Goal: Task Accomplishment & Management: Manage account settings

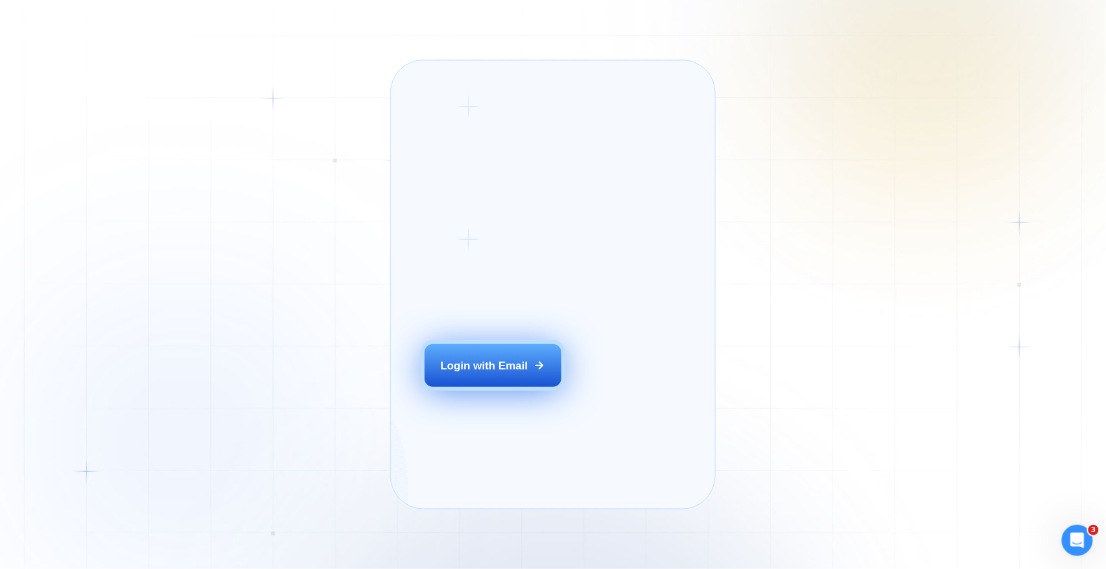
click at [516, 373] on div "Login with Email" at bounding box center [483, 365] width 87 height 15
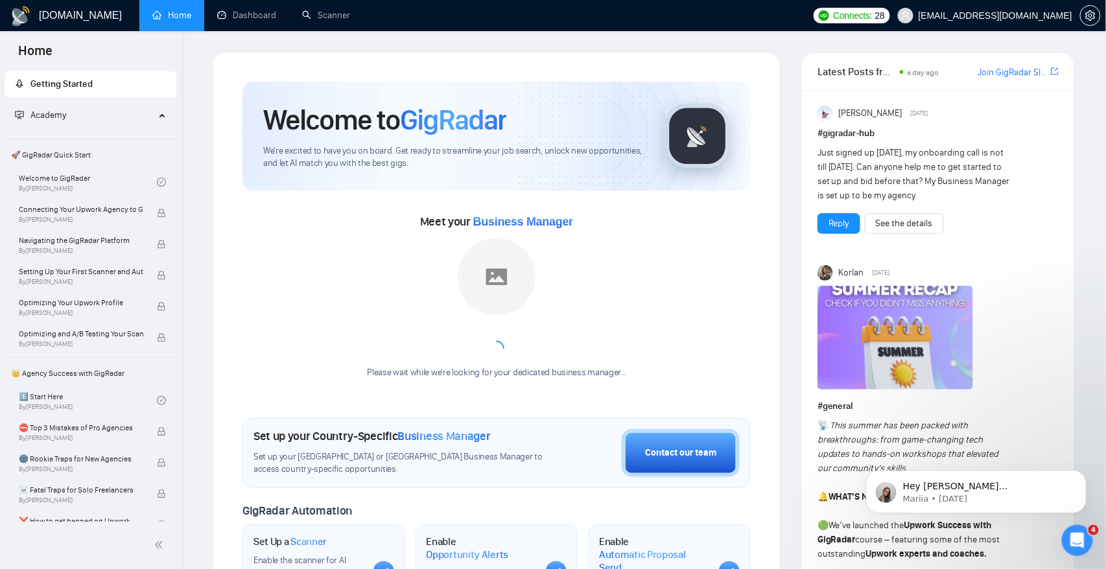
click at [570, 334] on div "Please wait while we're looking for your dedicated business manager..." at bounding box center [496, 355] width 274 height 49
click at [1073, 541] on icon "Open Intercom Messenger" at bounding box center [1074, 538] width 21 height 21
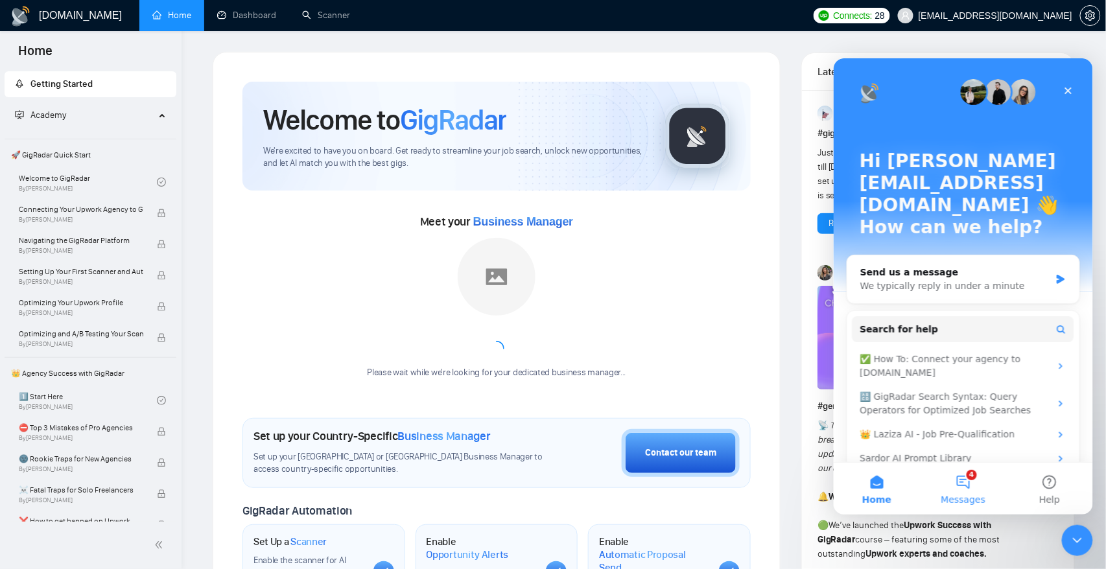
click at [963, 476] on button "4 Messages" at bounding box center [962, 488] width 86 height 52
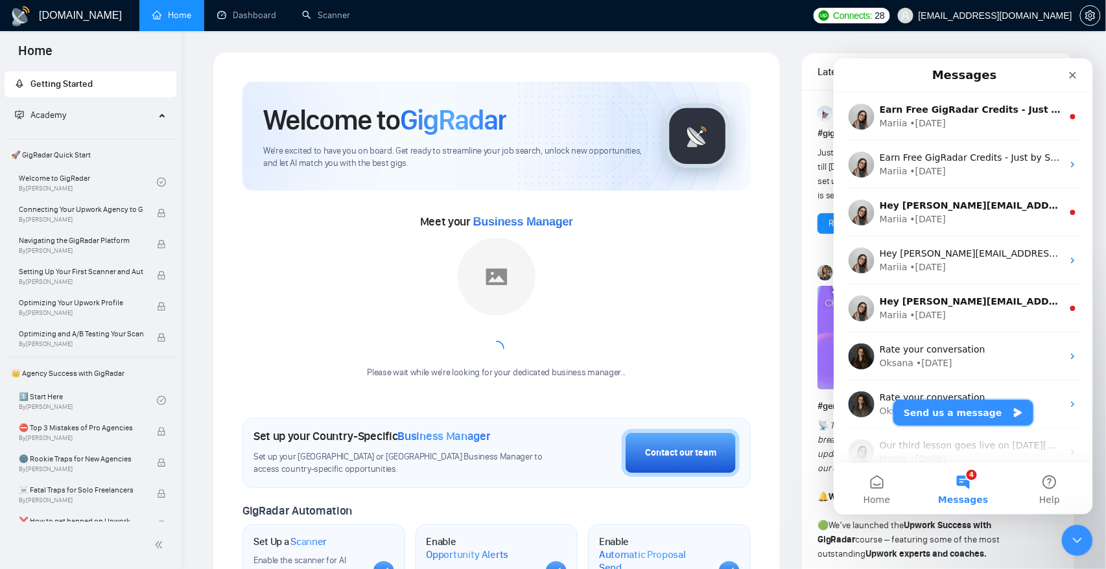
click at [925, 406] on button "Send us a message" at bounding box center [962, 412] width 140 height 26
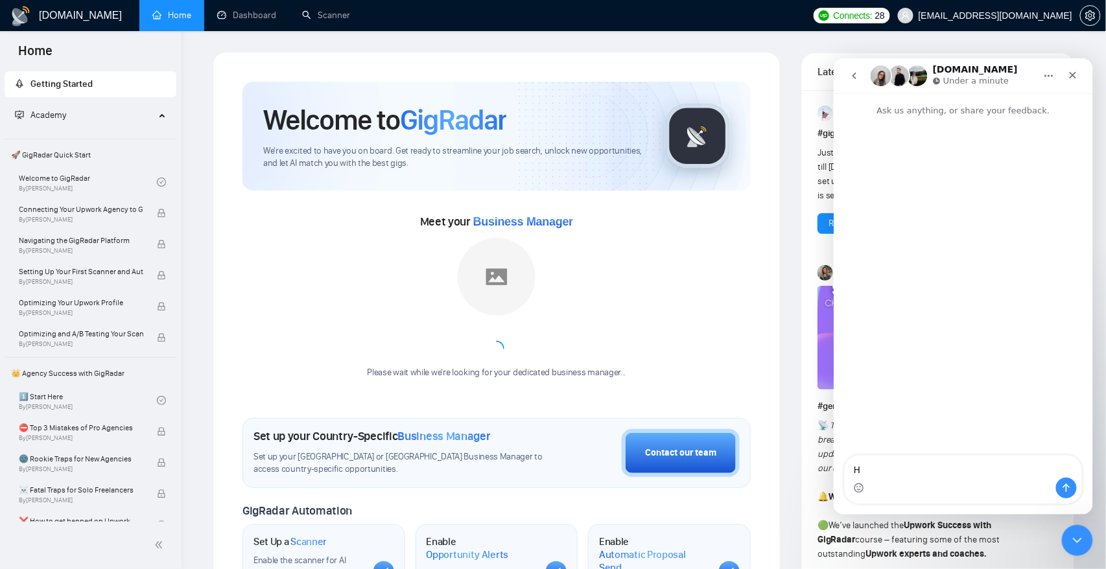
type textarea "Hi"
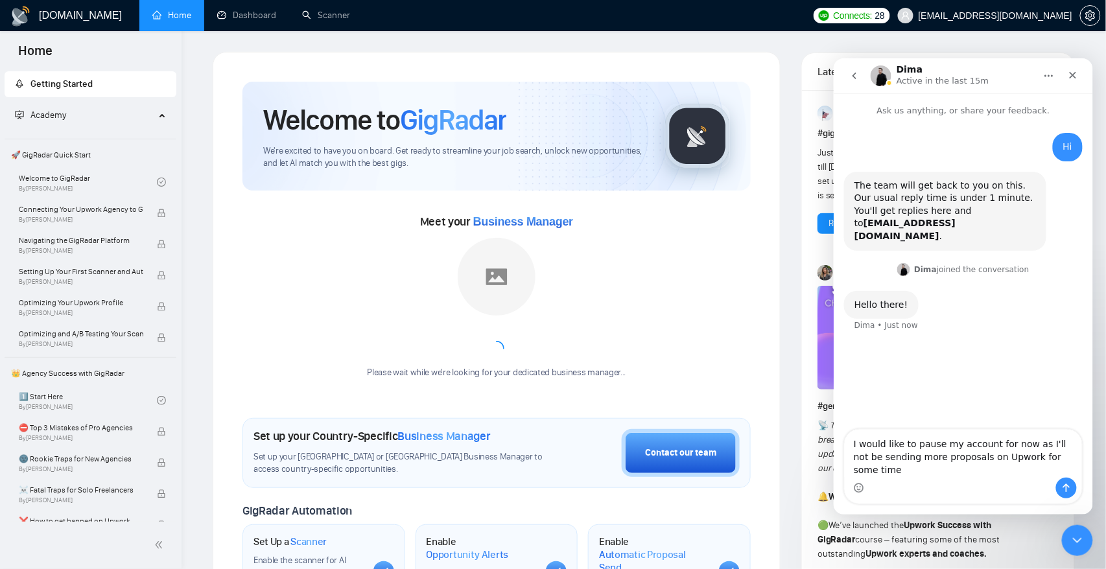
type textarea "I would like to pause my account for now as I'll not be sending more proposals …"
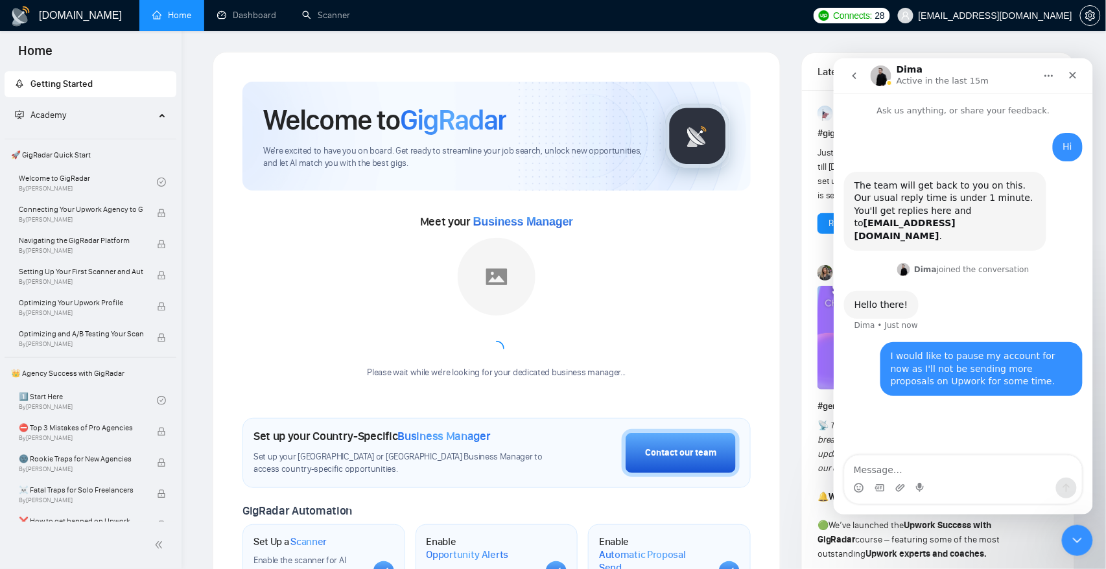
click at [879, 68] on img "Intercom messenger" at bounding box center [880, 75] width 21 height 21
click at [884, 75] on img "Intercom messenger" at bounding box center [880, 75] width 21 height 21
click at [1051, 16] on span "[EMAIL_ADDRESS][DOMAIN_NAME]" at bounding box center [995, 16] width 154 height 0
click at [1069, 75] on icon "Close" at bounding box center [1072, 74] width 10 height 10
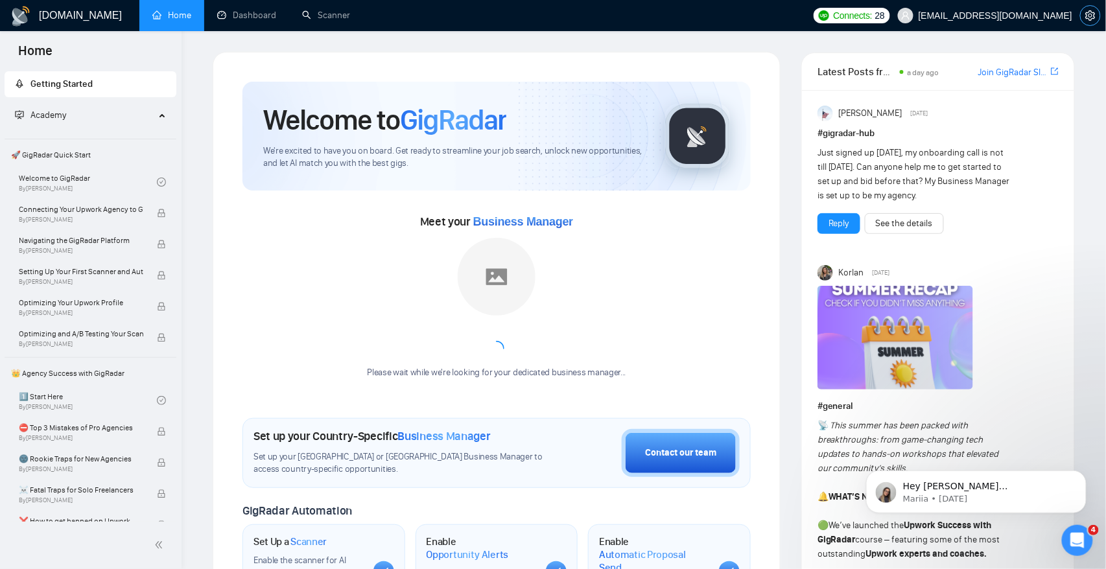
click at [1089, 15] on icon "setting" at bounding box center [1090, 15] width 10 height 10
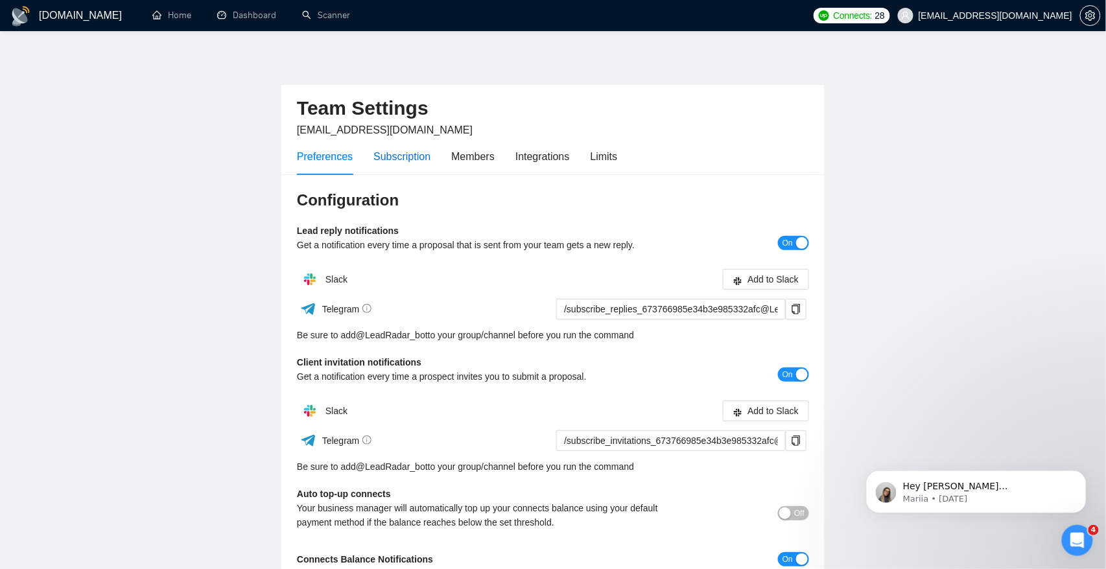
click at [405, 159] on div "Subscription" at bounding box center [401, 156] width 57 height 16
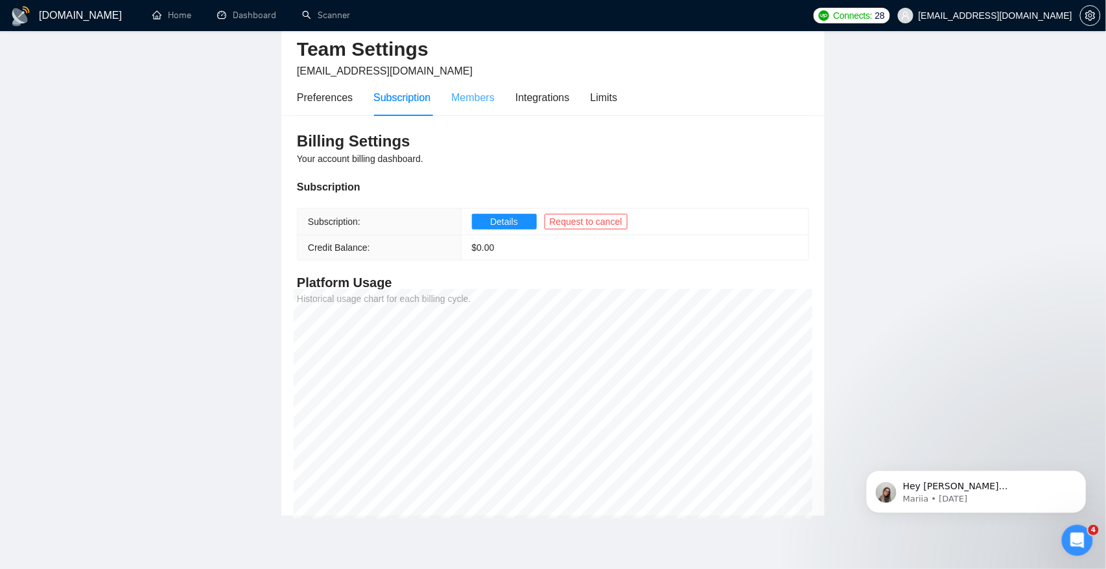
scroll to position [106, 0]
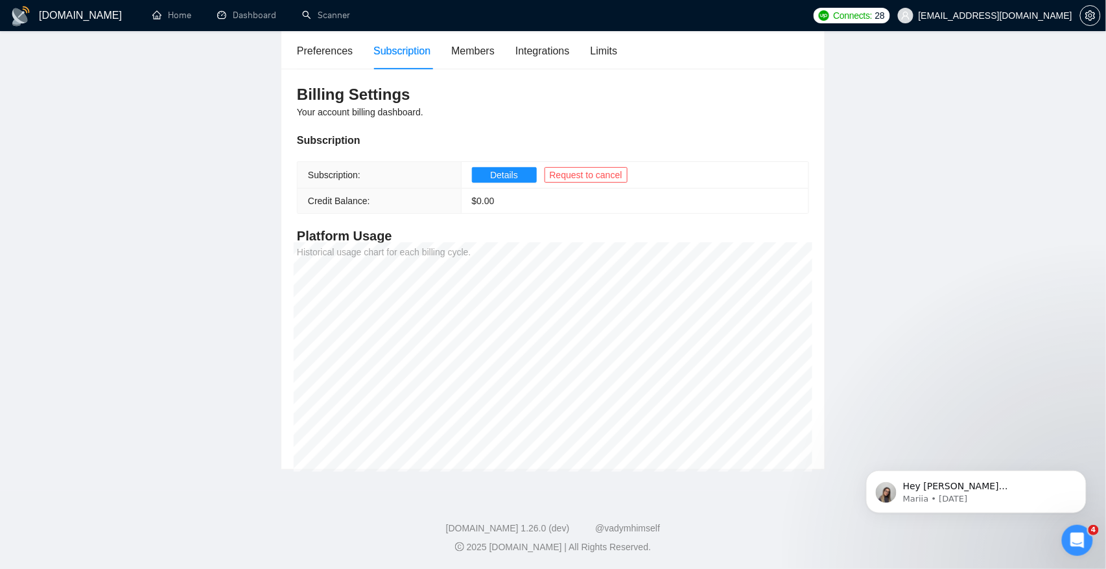
click at [1095, 539] on div "[DOMAIN_NAME] 1.26.0 (dev) @vadymhimself 2025 [DOMAIN_NAME] | All Rights Reserv…" at bounding box center [553, 538] width 1106 height 32
click at [1084, 537] on icon "Open Intercom Messenger" at bounding box center [1074, 538] width 21 height 21
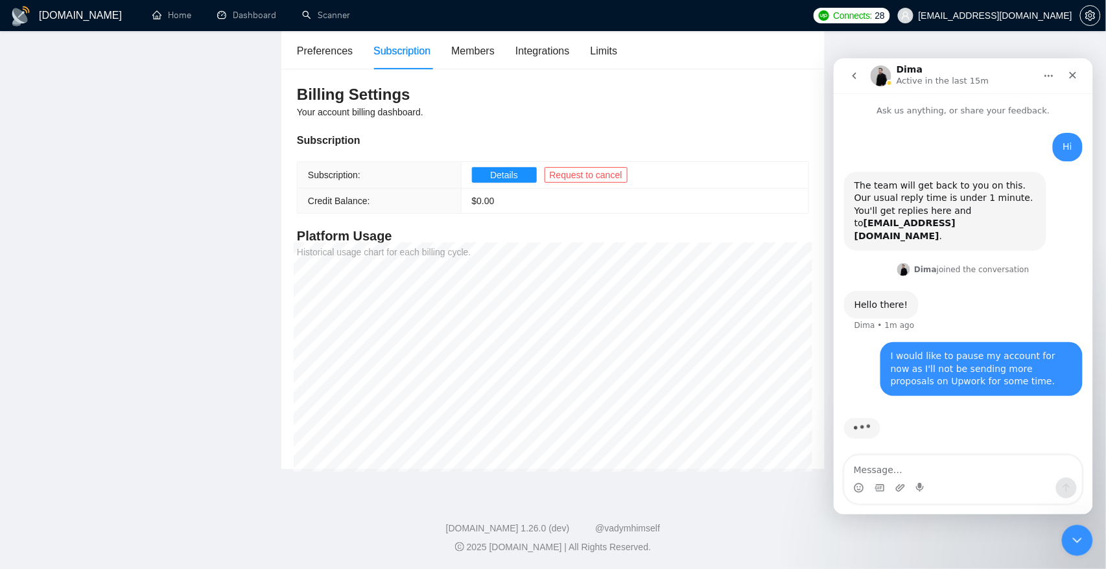
click at [667, 178] on td "Details Request to cancel" at bounding box center [634, 175] width 347 height 27
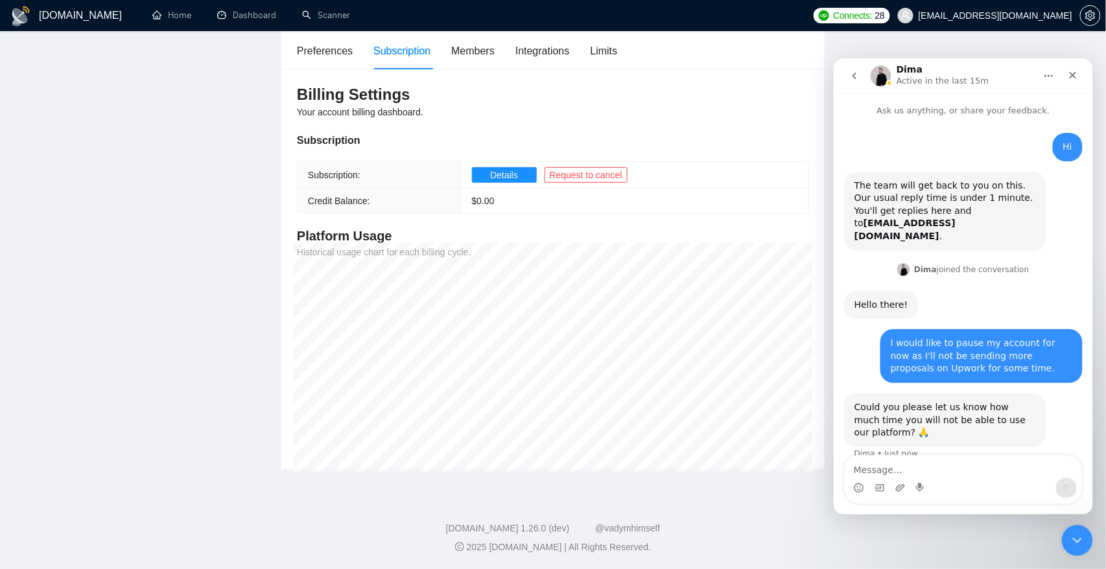
scroll to position [6, 0]
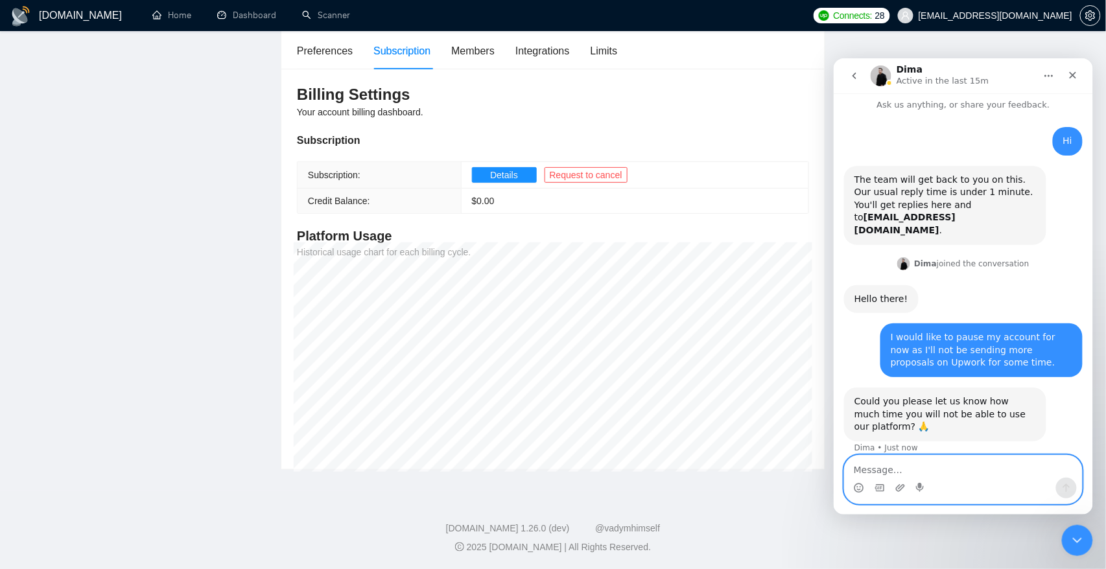
click at [912, 465] on textarea "Message…" at bounding box center [962, 466] width 237 height 22
type textarea "hard to say atm, but at least a few months"
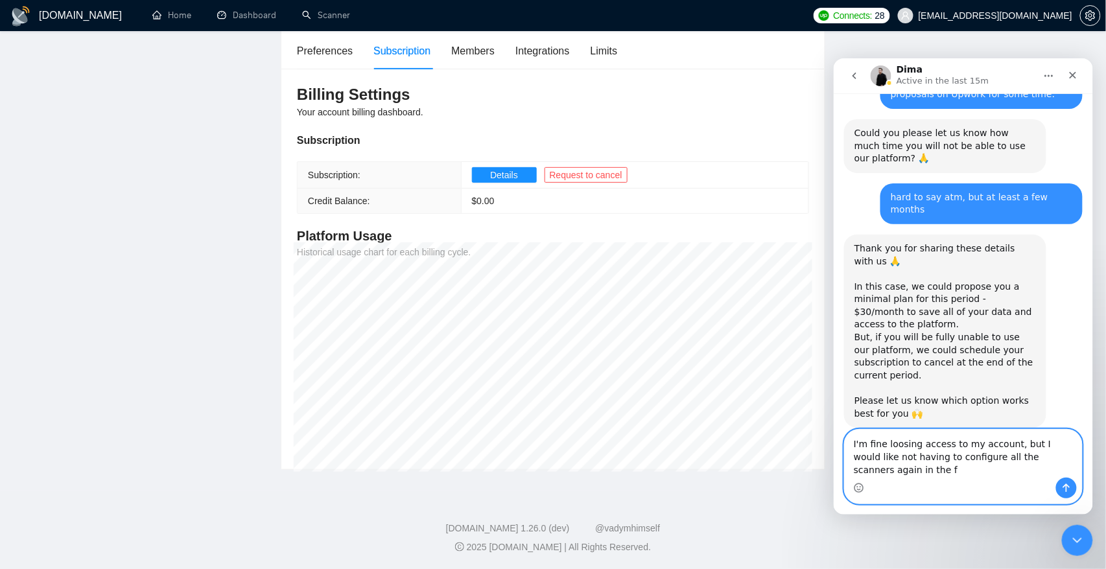
scroll to position [274, 0]
type textarea "I'm fine loosing access to my account, but I would like not having to configure…"
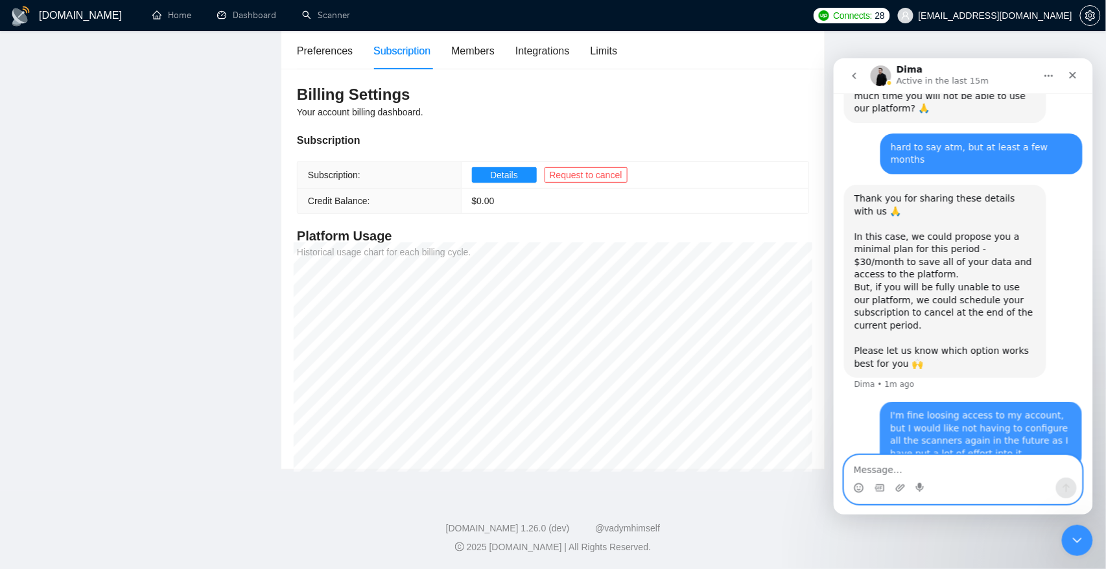
scroll to position [325, 0]
type textarea "Could you save a copy?"
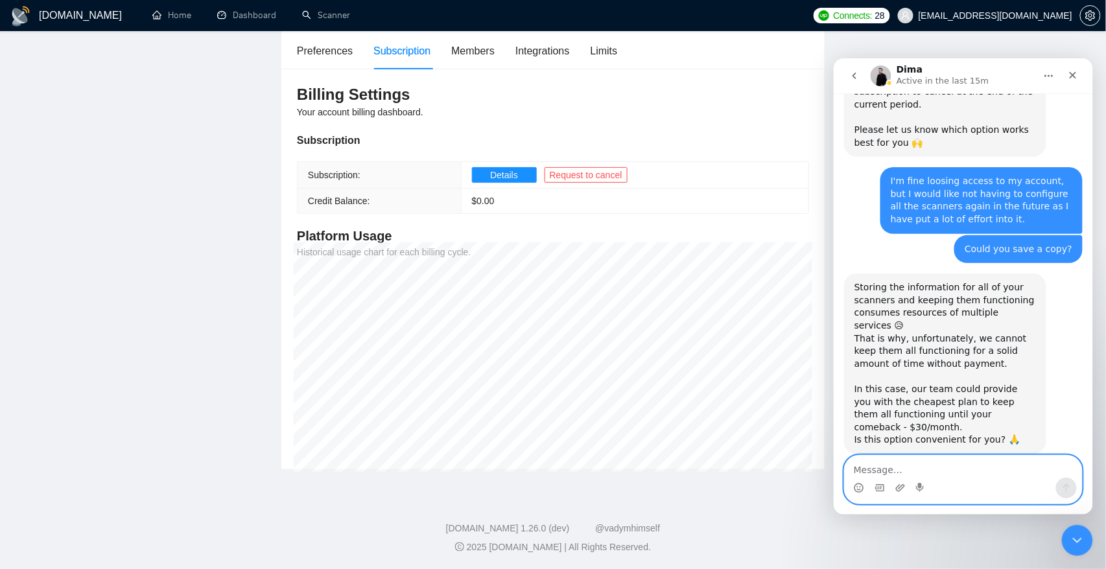
scroll to position [546, 0]
